Goal: Navigation & Orientation: Understand site structure

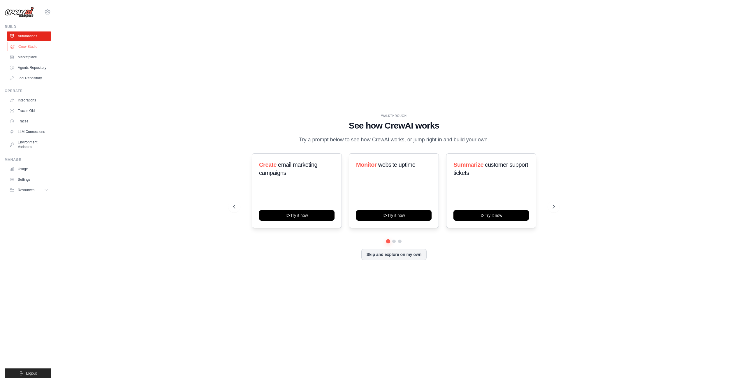
click at [22, 50] on link "Crew Studio" at bounding box center [30, 46] width 44 height 9
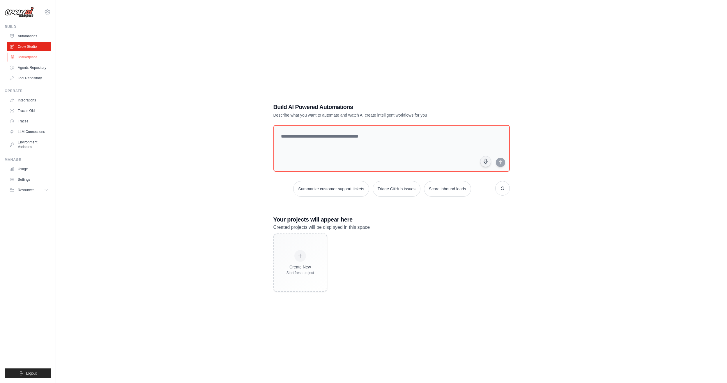
click at [24, 57] on link "Marketplace" at bounding box center [30, 56] width 44 height 9
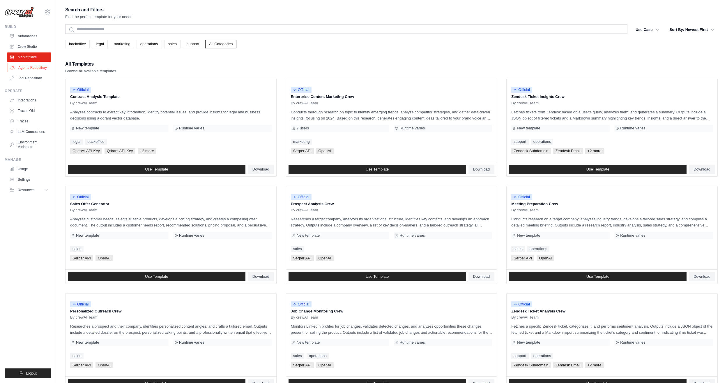
click at [25, 65] on link "Agents Repository" at bounding box center [30, 67] width 44 height 9
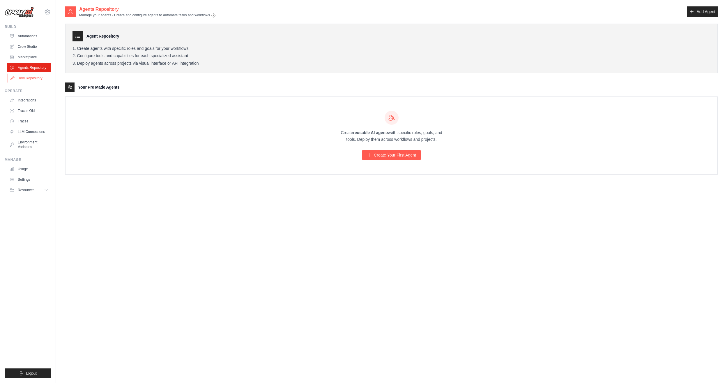
click at [28, 78] on link "Tool Repository" at bounding box center [30, 77] width 44 height 9
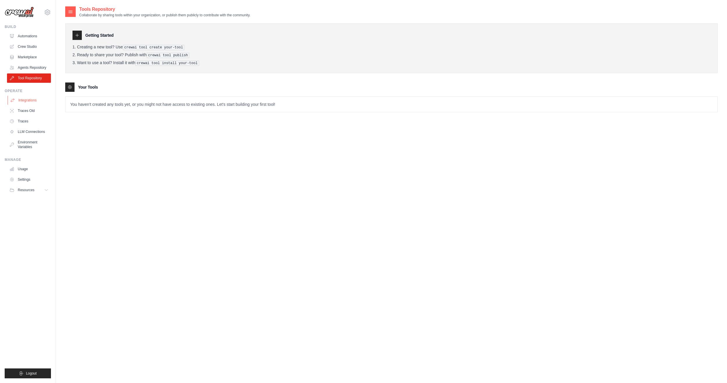
click at [27, 100] on link "Integrations" at bounding box center [30, 100] width 44 height 9
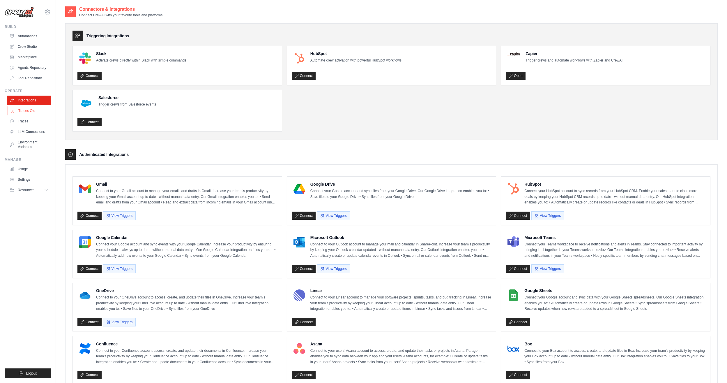
click at [31, 111] on link "Traces Old" at bounding box center [30, 110] width 44 height 9
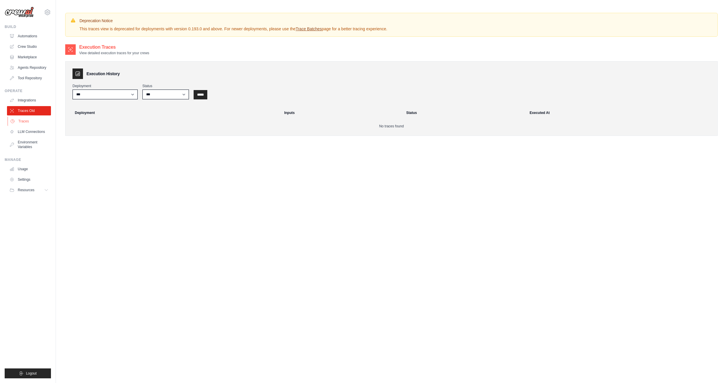
click at [24, 122] on link "Traces" at bounding box center [30, 121] width 44 height 9
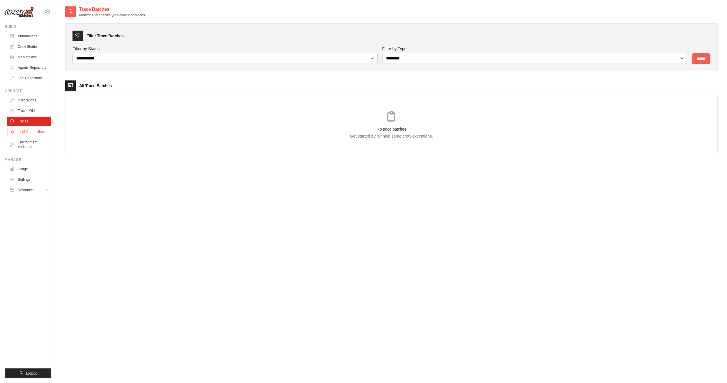
click at [31, 133] on link "LLM Connections" at bounding box center [30, 131] width 44 height 9
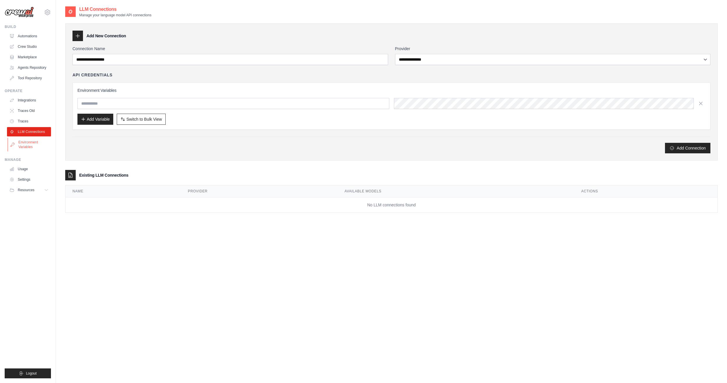
click at [26, 147] on link "Environment Variables" at bounding box center [30, 145] width 44 height 14
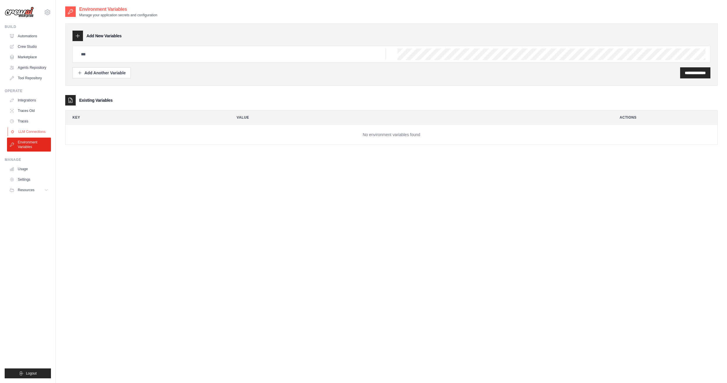
click at [22, 129] on link "LLM Connections" at bounding box center [30, 131] width 44 height 9
